Goal: Check status: Verify the current state of an ongoing process or item

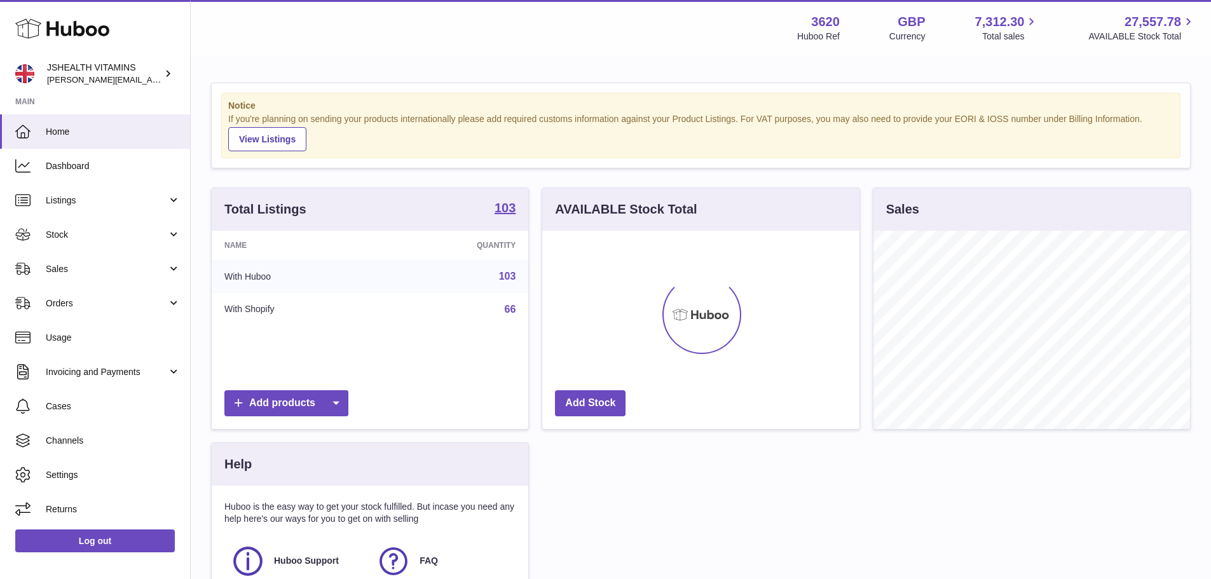
scroll to position [198, 317]
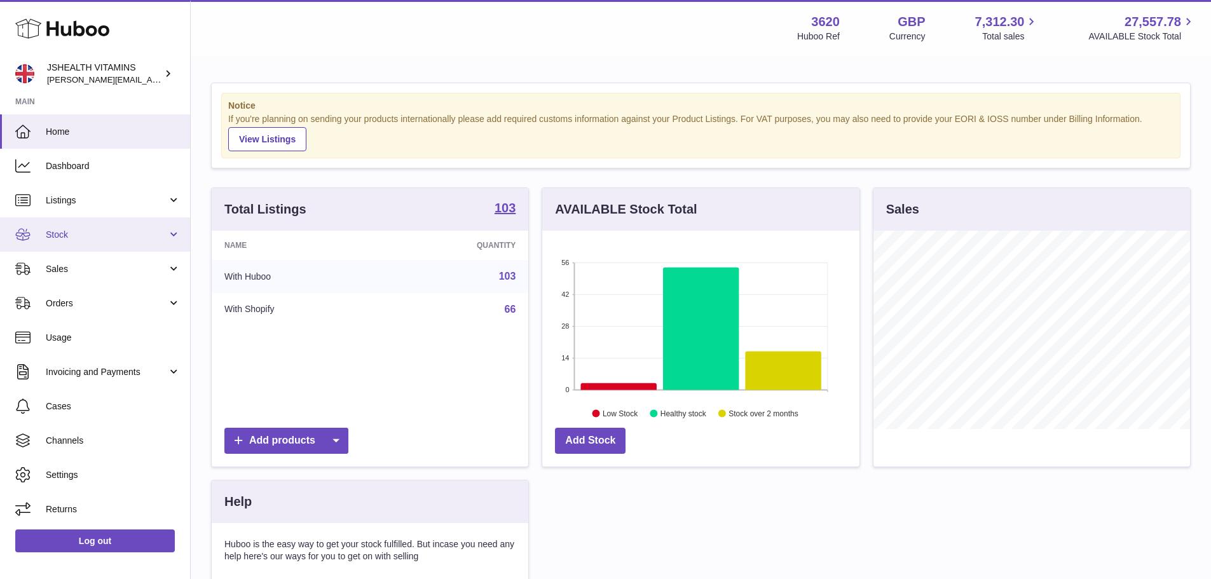
click at [63, 240] on span "Stock" at bounding box center [106, 235] width 121 height 12
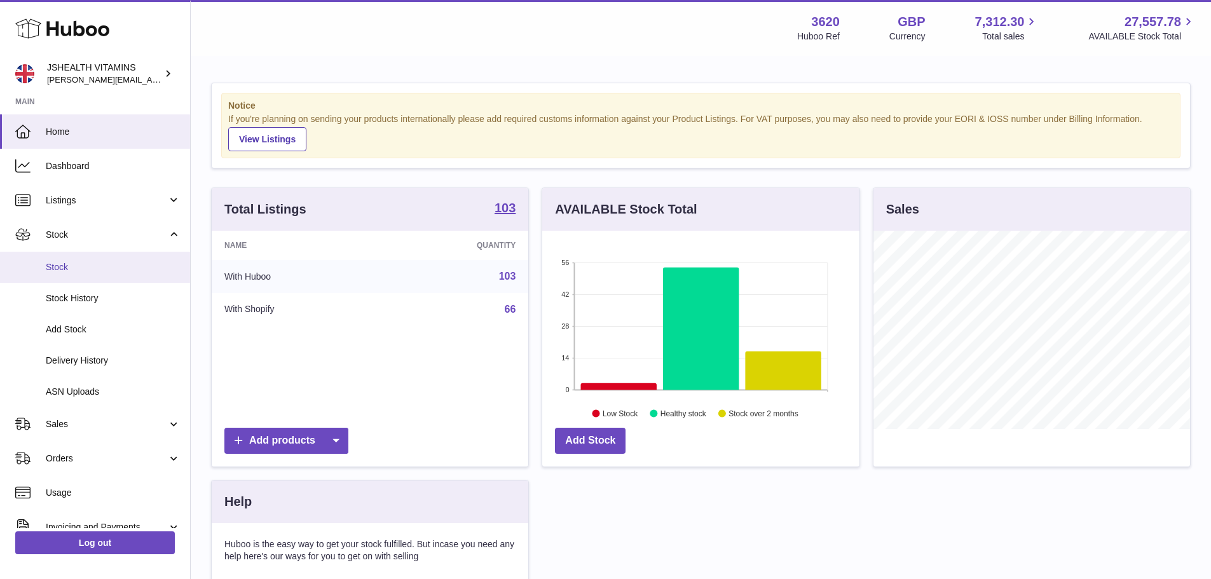
click at [68, 261] on span "Stock" at bounding box center [113, 267] width 135 height 12
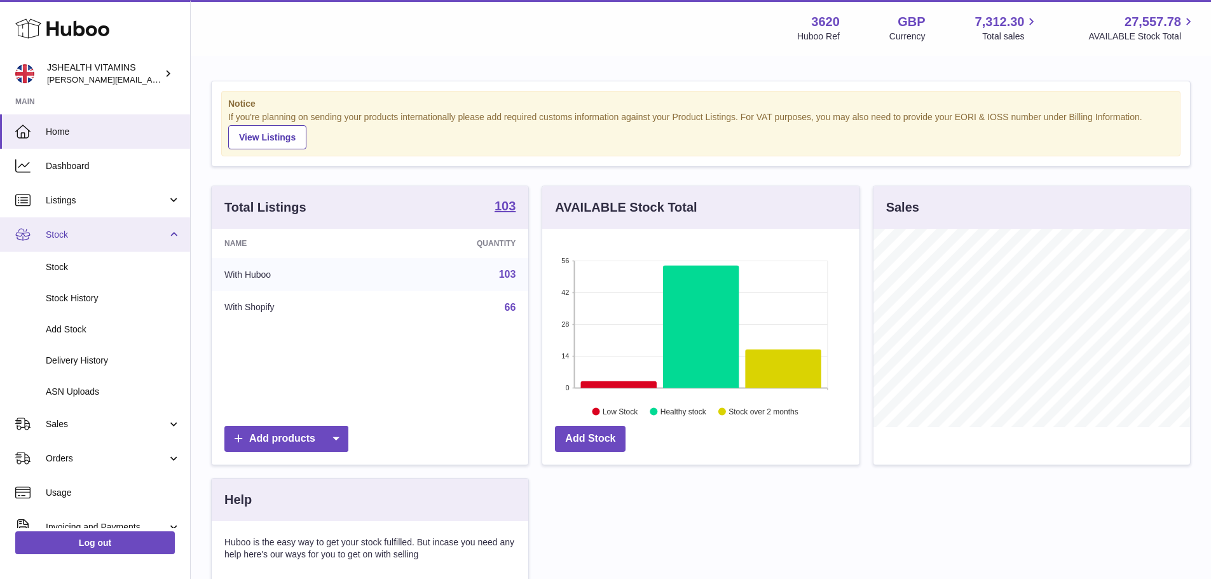
scroll to position [0, 0]
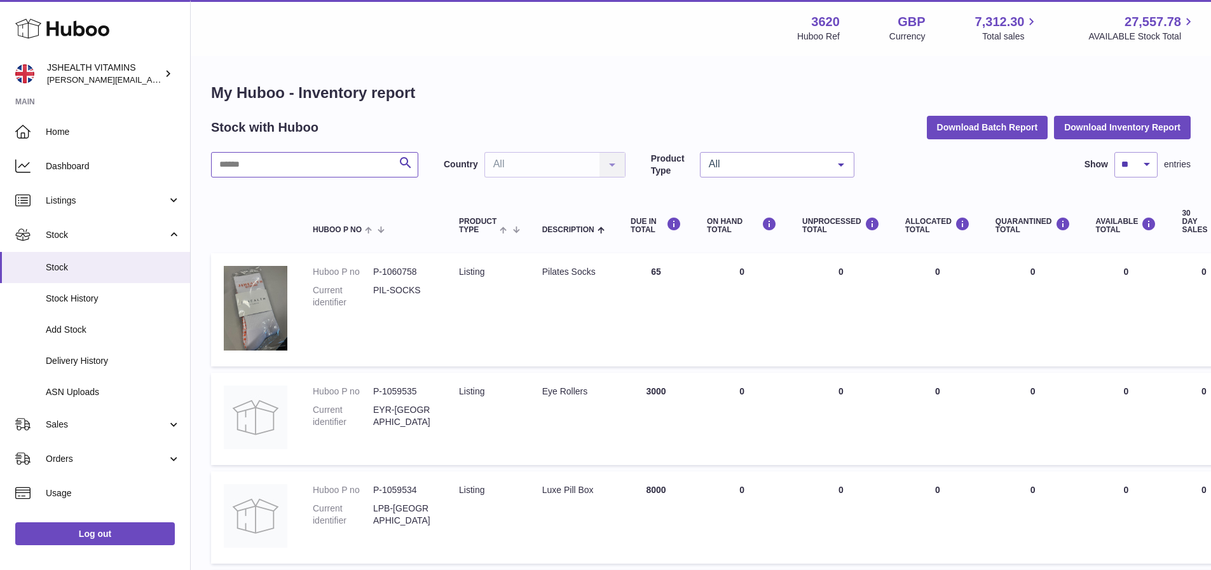
click at [325, 162] on input "text" at bounding box center [314, 164] width 207 height 25
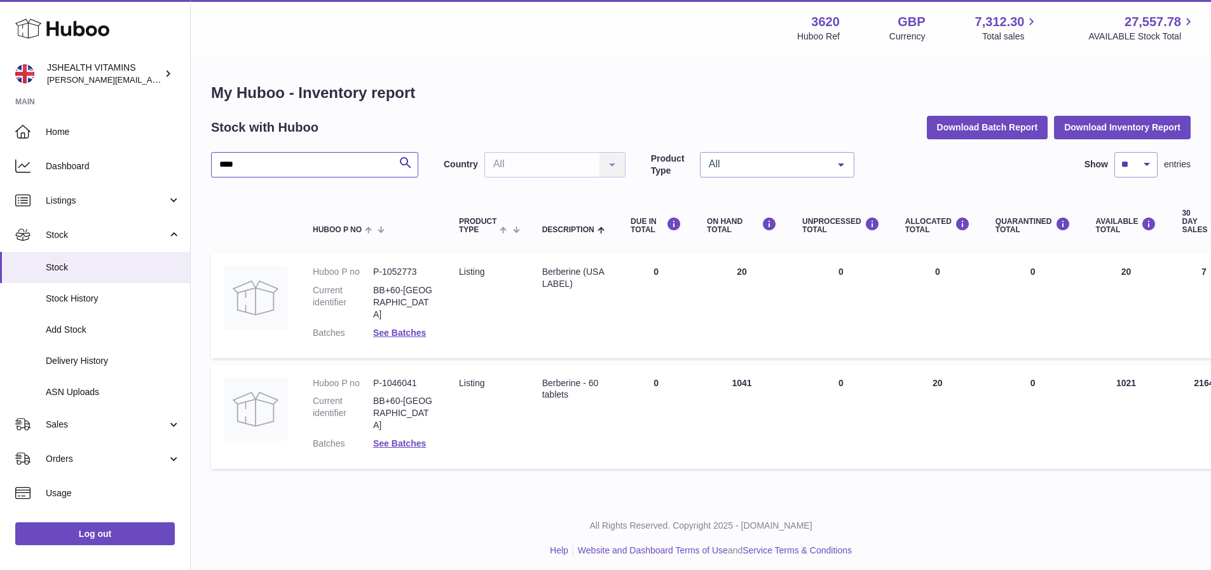
drag, startPoint x: 273, startPoint y: 155, endPoint x: 190, endPoint y: 156, distance: 82.7
click at [190, 156] on div "Huboo JSHEALTH VITAMINS [EMAIL_ADDRESS][DOMAIN_NAME] Main Home Dashboard Listin…" at bounding box center [605, 287] width 1211 height 575
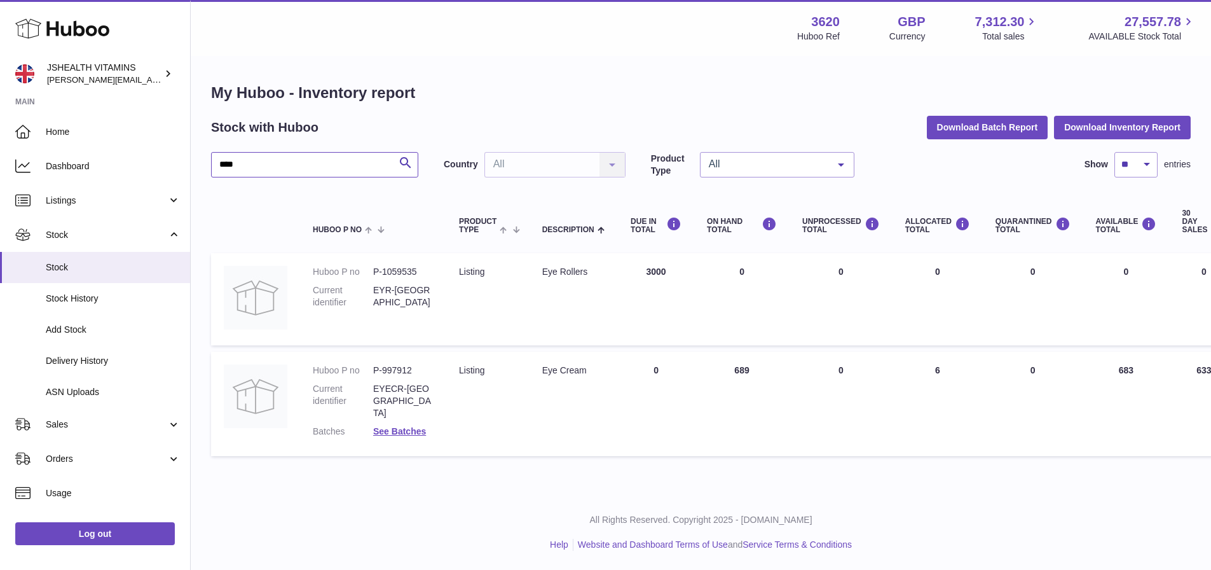
type input "***"
click at [95, 536] on link "Log out" at bounding box center [95, 533] width 160 height 23
